Goal: Task Accomplishment & Management: Use online tool/utility

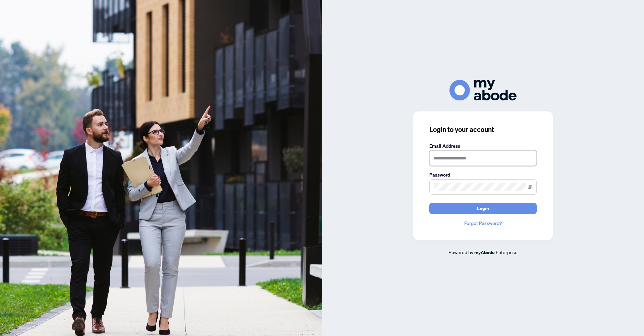
click at [443, 158] on input "text" at bounding box center [482, 157] width 107 height 15
type input "**********"
click at [482, 209] on span "Login" at bounding box center [483, 208] width 12 height 11
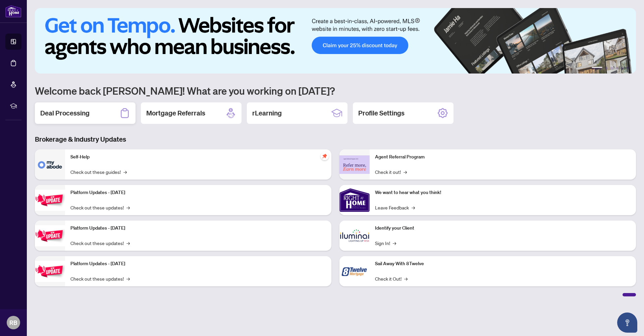
click at [73, 113] on h2 "Deal Processing" at bounding box center [64, 112] width 49 height 9
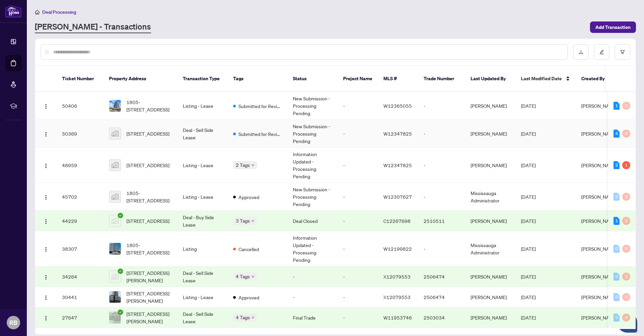
click at [198, 123] on td "Deal - Sell Side Lease" at bounding box center [202, 134] width 50 height 28
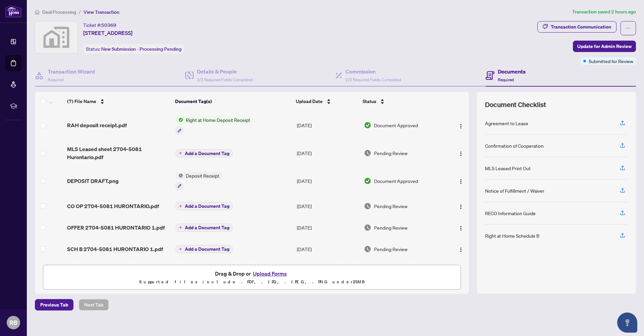
click at [214, 120] on span "Right at Home Deposit Receipt" at bounding box center [218, 119] width 70 height 7
click at [218, 154] on span "Right at Home Deposit Receipt" at bounding box center [217, 152] width 70 height 7
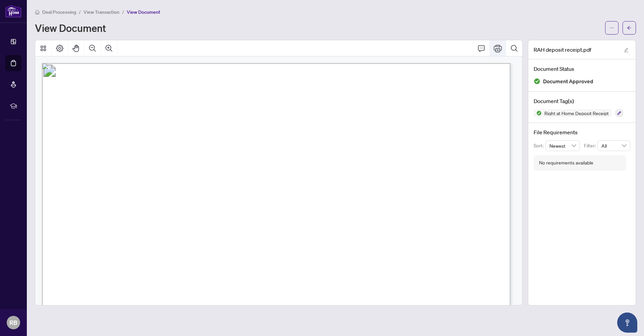
click at [498, 48] on icon "Print" at bounding box center [498, 48] width 8 height 7
click at [109, 47] on icon "Zoom In" at bounding box center [109, 48] width 8 height 8
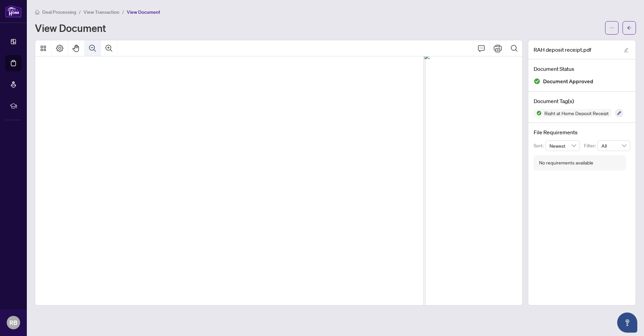
click at [94, 48] on icon "Zoom Out" at bounding box center [93, 48] width 8 height 8
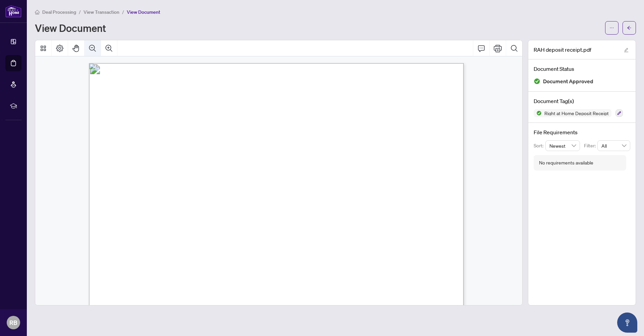
click at [94, 48] on icon "Zoom Out" at bounding box center [93, 48] width 8 height 8
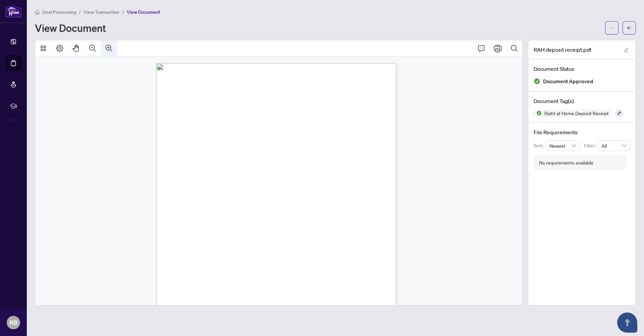
click at [109, 47] on icon "Zoom In" at bounding box center [109, 48] width 8 height 8
click at [109, 47] on icon "Zoom In" at bounding box center [109, 48] width 7 height 7
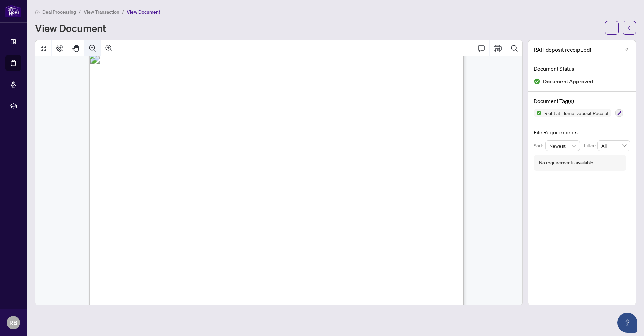
click at [93, 48] on icon "Zoom Out" at bounding box center [93, 48] width 8 height 8
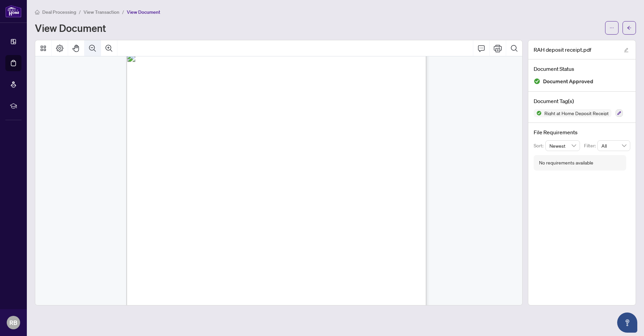
scroll to position [5, 0]
click at [93, 48] on icon "Zoom Out" at bounding box center [93, 48] width 8 height 8
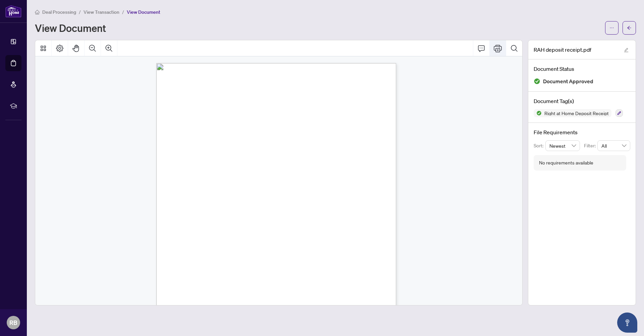
click at [498, 49] on icon "Print" at bounding box center [498, 48] width 8 height 8
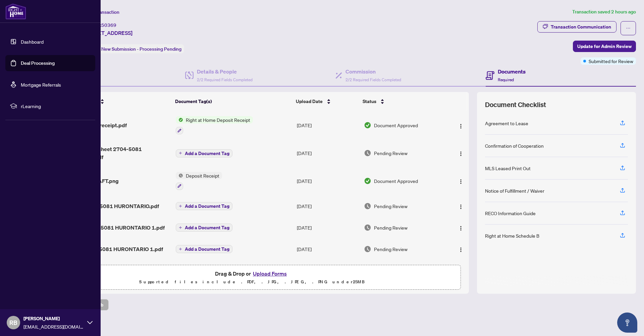
click at [92, 323] on icon at bounding box center [89, 322] width 5 height 5
click at [28, 284] on span "Logout" at bounding box center [26, 282] width 15 height 11
